Goal: Transaction & Acquisition: Download file/media

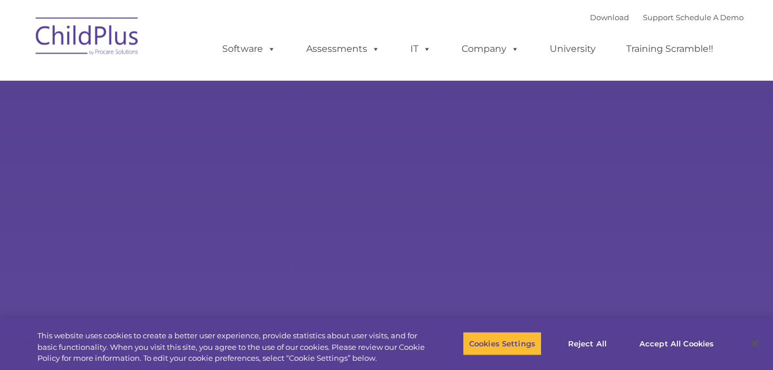
select select "MEDIUM"
click at [663, 340] on button "Accept All Cookies" at bounding box center [676, 343] width 87 height 24
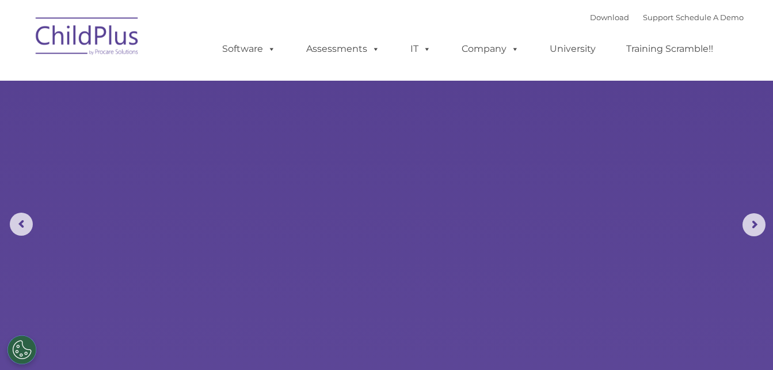
click at [599, 12] on div "Download Support | Schedule A Demo " at bounding box center [667, 17] width 154 height 17
click at [593, 21] on link "Download" at bounding box center [609, 17] width 39 height 9
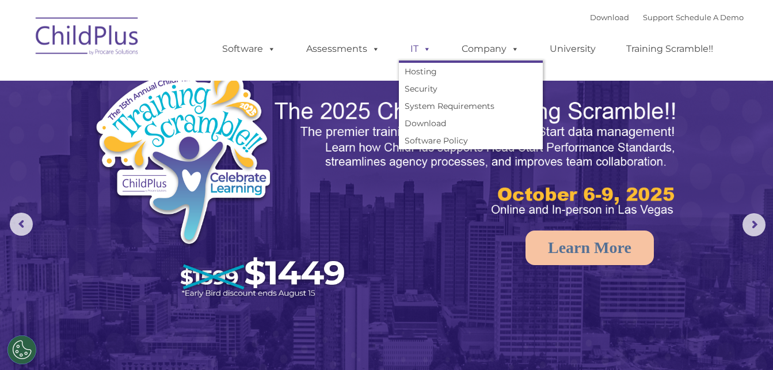
click at [422, 44] on span at bounding box center [425, 48] width 13 height 11
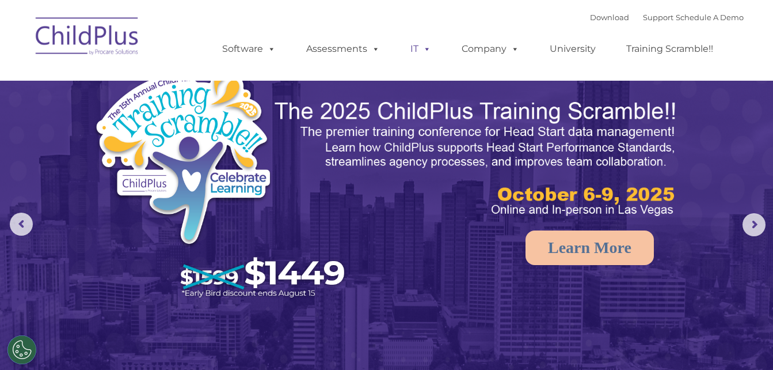
click at [422, 44] on span at bounding box center [425, 48] width 13 height 11
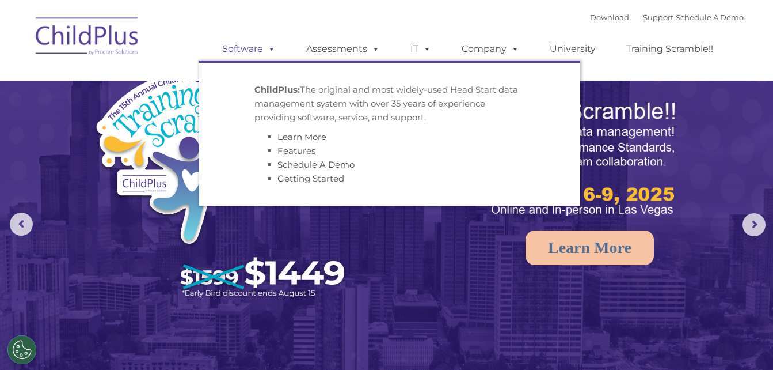
click at [269, 50] on span at bounding box center [269, 48] width 13 height 11
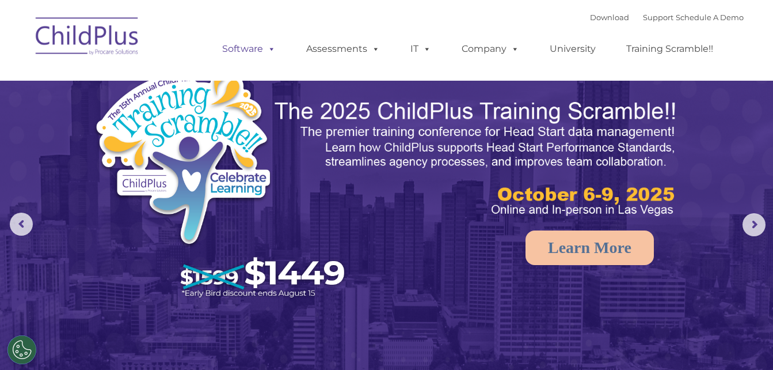
click at [269, 50] on span at bounding box center [269, 48] width 13 height 11
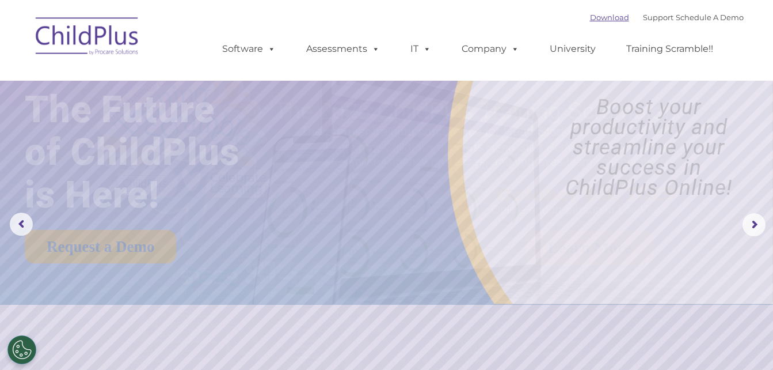
click at [590, 20] on link "Download" at bounding box center [609, 17] width 39 height 9
